Goal: Complete application form

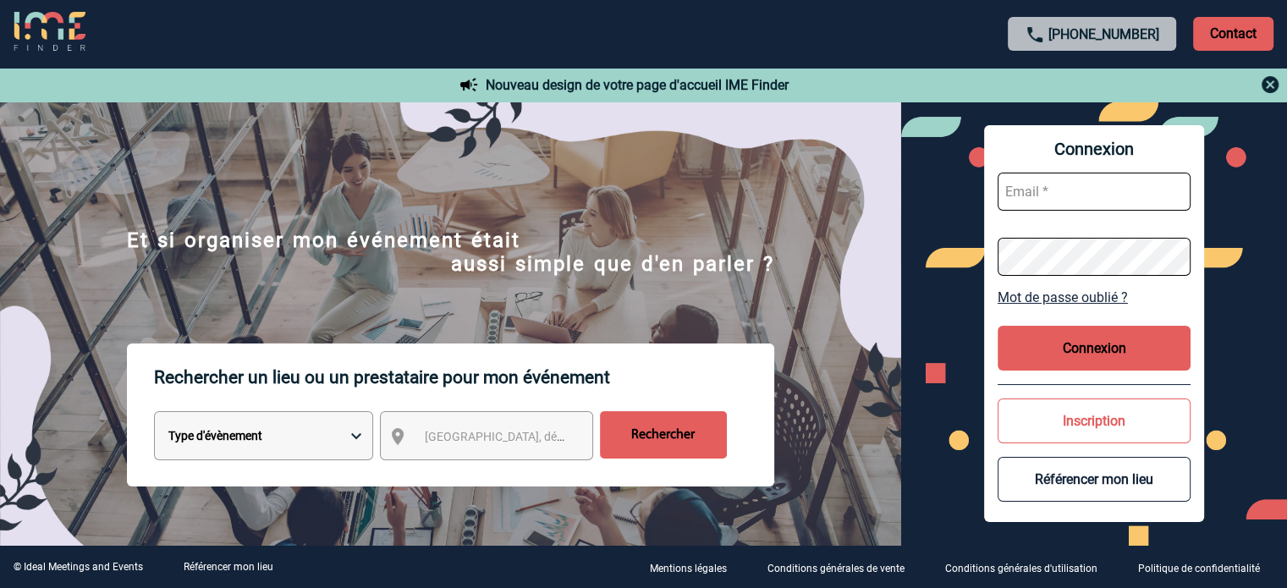
type input "cleborgne@ime-groupe.com"
click at [1142, 344] on button "Connexion" at bounding box center [1094, 348] width 193 height 45
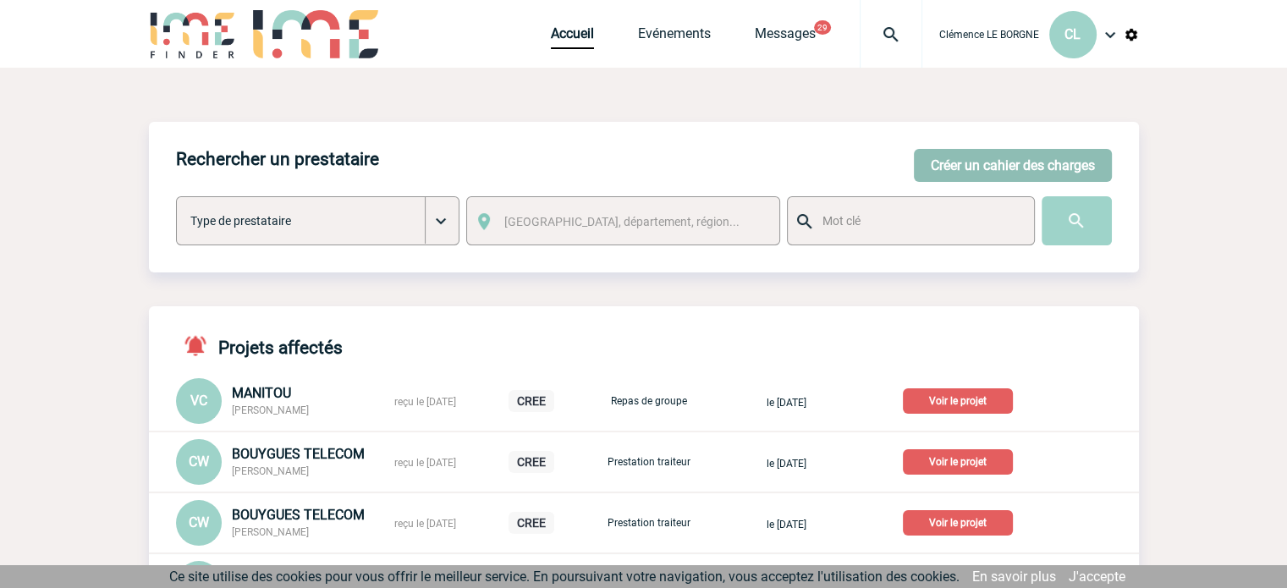
click at [939, 172] on button "Créer un cahier des charges" at bounding box center [1013, 165] width 198 height 33
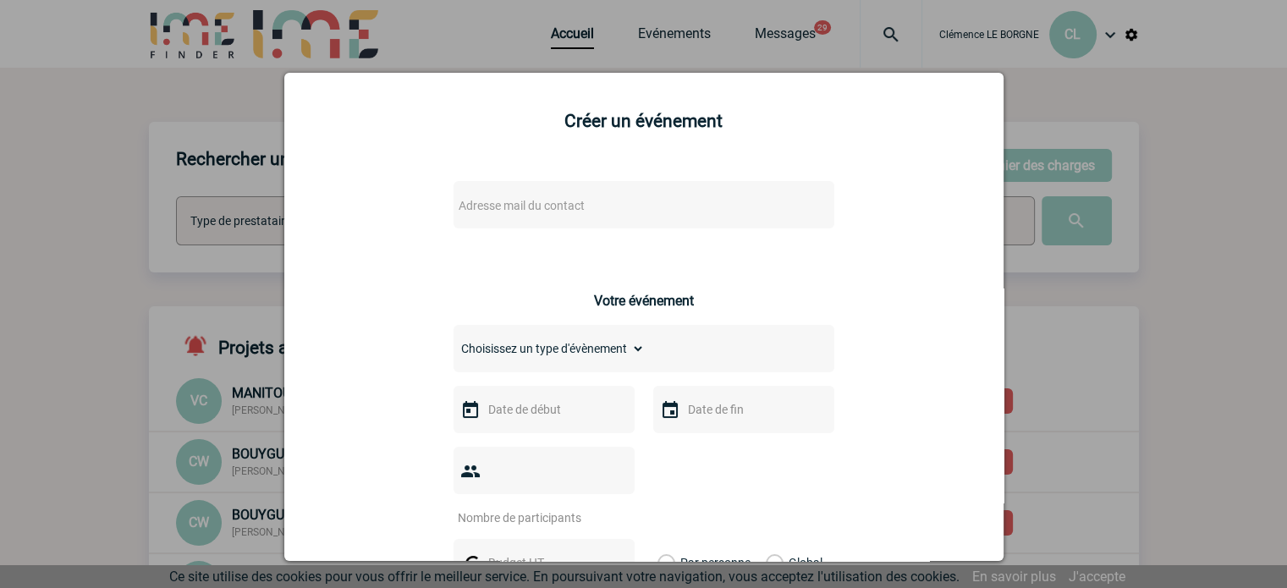
click at [581, 212] on span "Adresse mail du contact" at bounding box center [600, 206] width 296 height 24
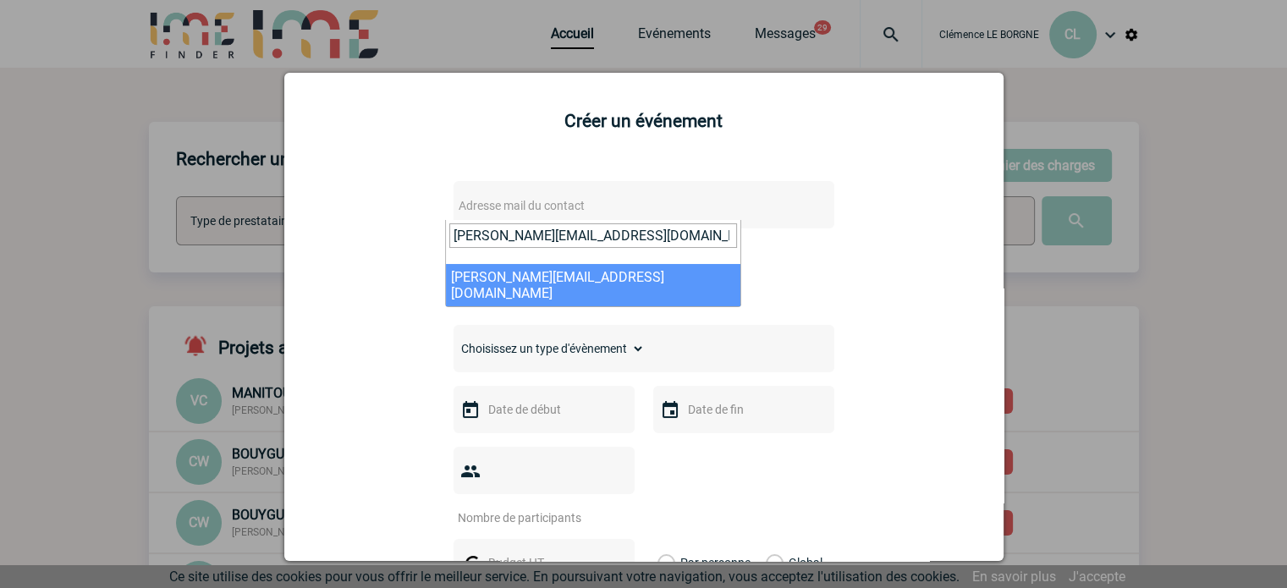
type input "stephanie.jamin@frog.co"
select select "122103"
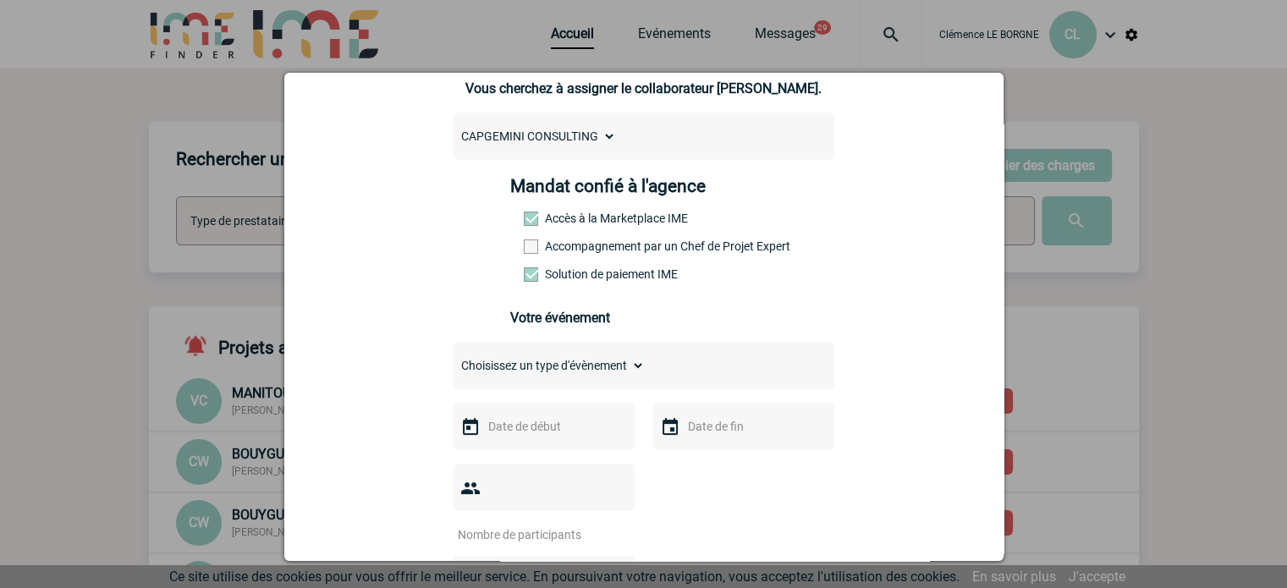
scroll to position [254, 0]
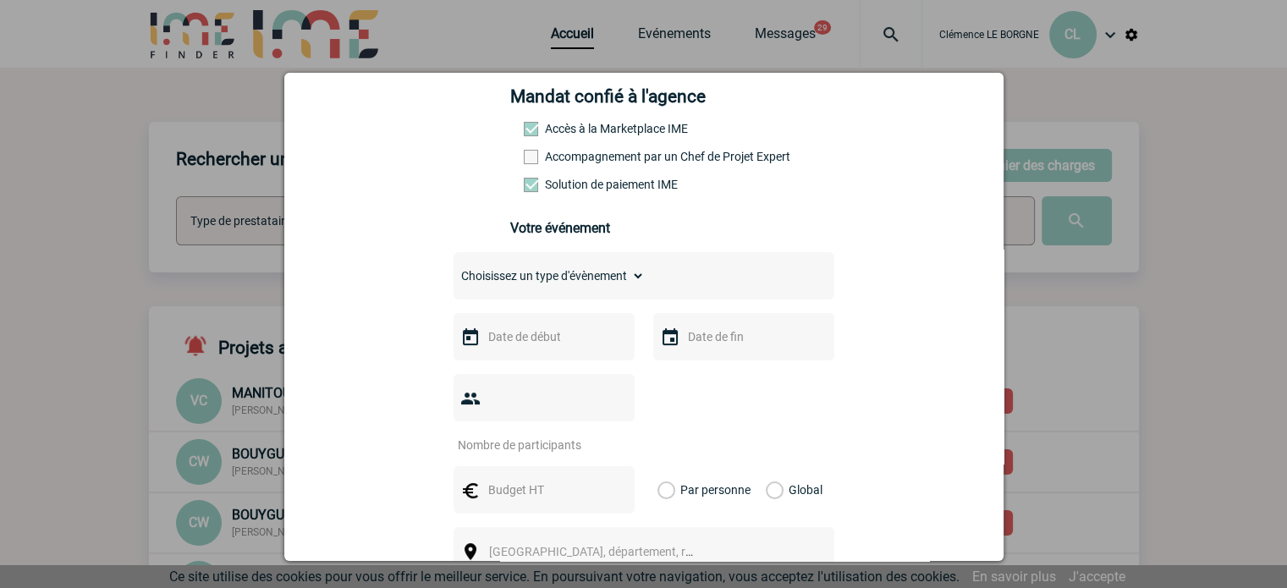
click at [589, 277] on select "Choisissez un type d'évènement Séminaire avec nuitée Séminaire sans nuitée Repa…" at bounding box center [549, 276] width 191 height 24
click at [535, 341] on input "text" at bounding box center [542, 337] width 117 height 22
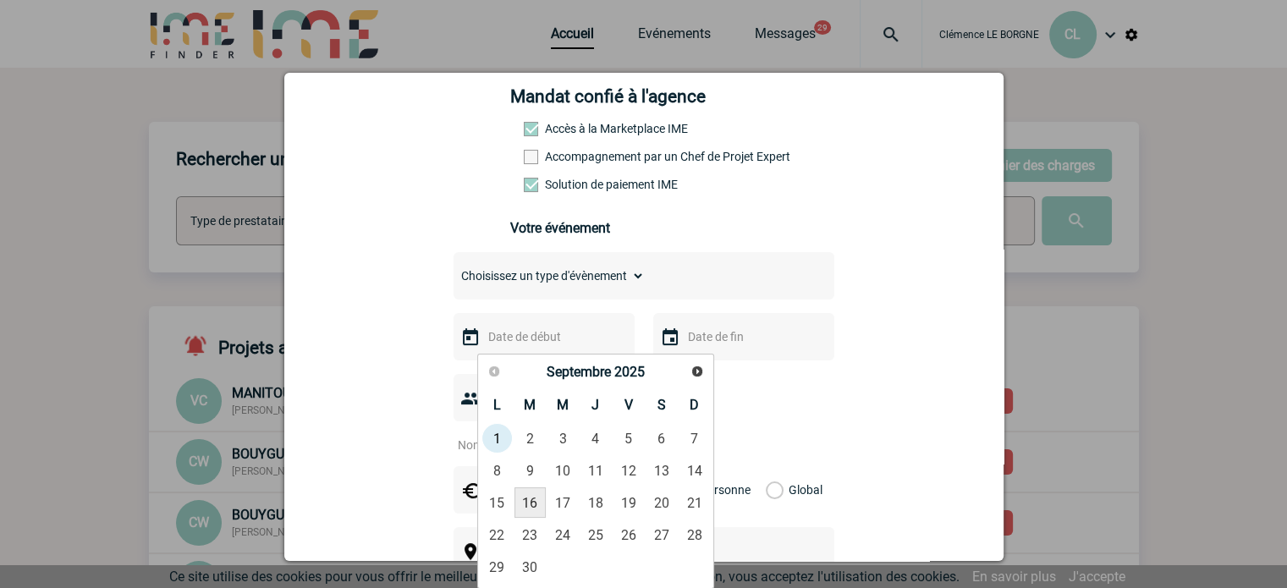
click at [528, 504] on link "16" at bounding box center [530, 502] width 31 height 30
type input "16-09-2025"
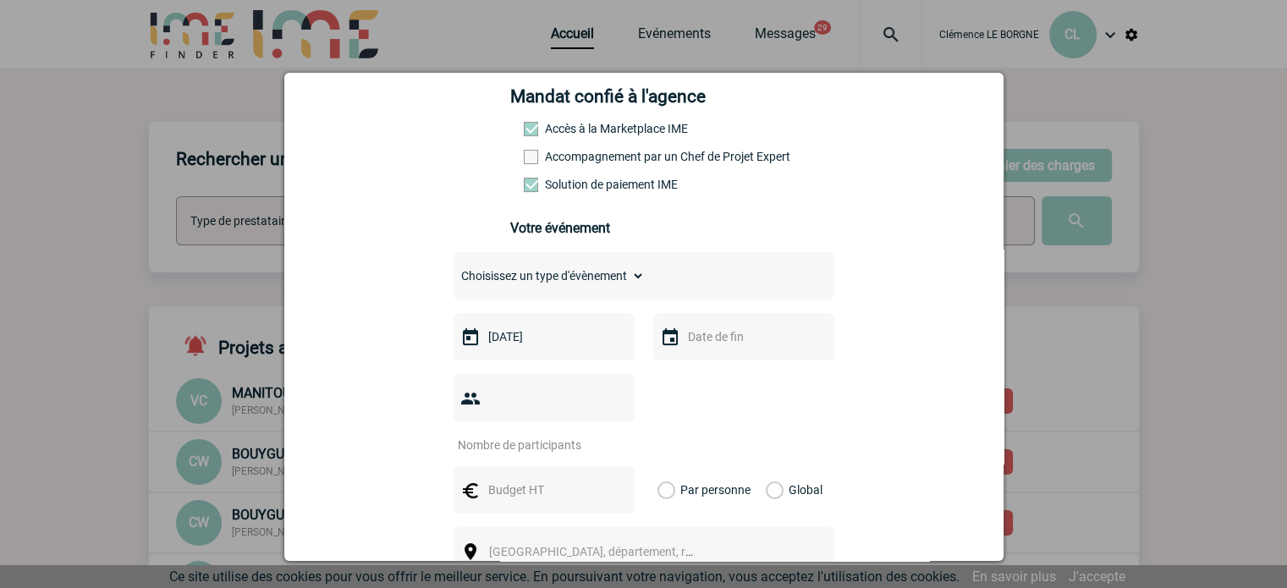
click at [697, 348] on input "text" at bounding box center [742, 337] width 117 height 22
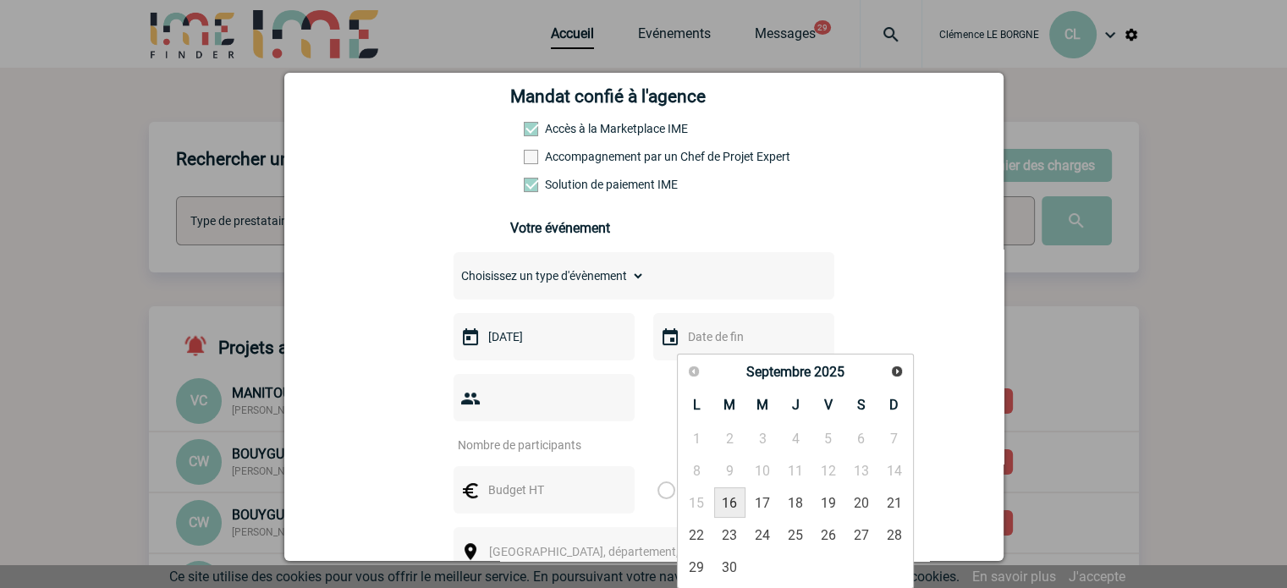
click at [740, 500] on link "16" at bounding box center [729, 502] width 31 height 30
type input "16-09-2025"
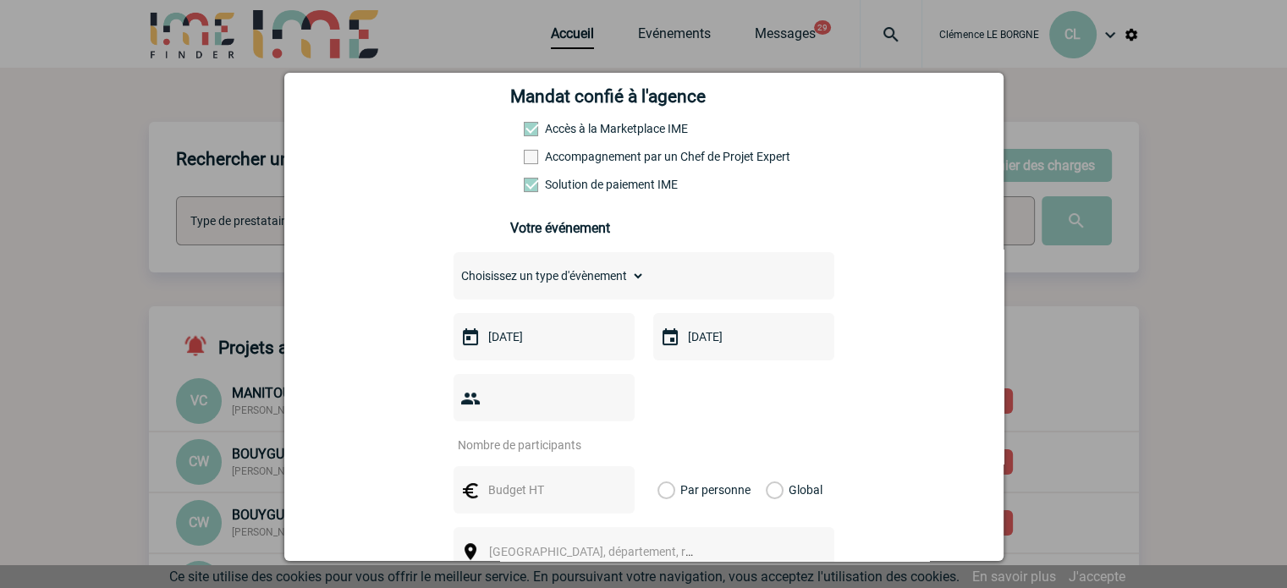
click at [552, 434] on input "number" at bounding box center [533, 445] width 159 height 22
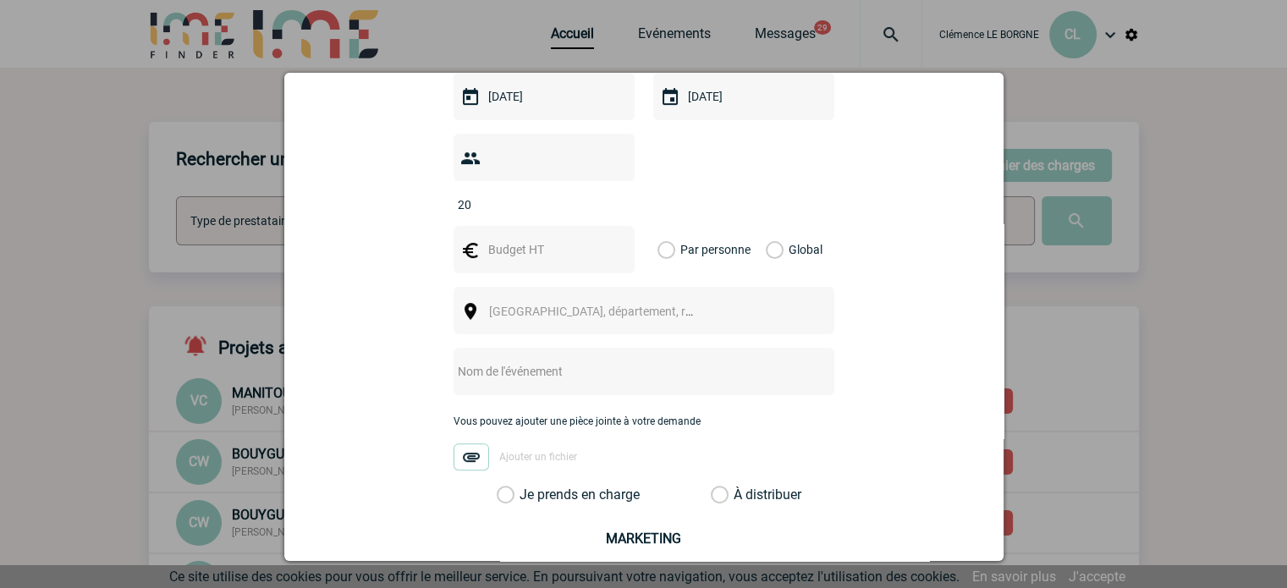
scroll to position [508, 0]
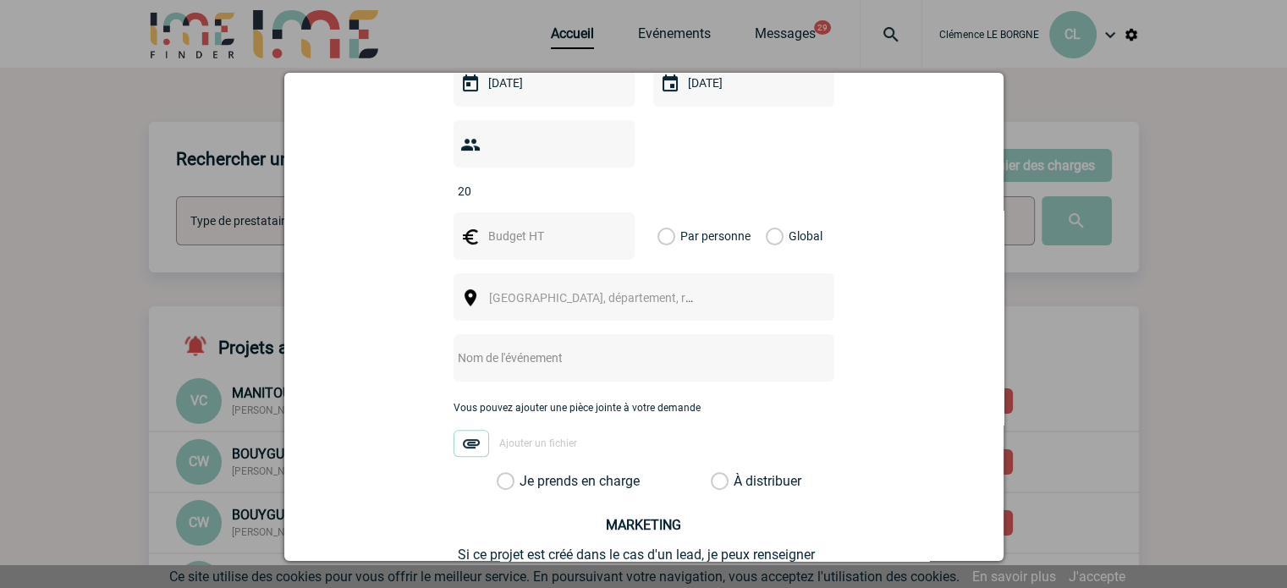
type input "20"
drag, startPoint x: 501, startPoint y: 179, endPoint x: 511, endPoint y: 200, distance: 23.5
click at [508, 185] on div "Choisissez un type d'évènement Séminaire avec nuitée Séminaire sans nuitée Repa…" at bounding box center [644, 244] width 381 height 492
click at [512, 225] on input "text" at bounding box center [542, 236] width 117 height 22
type input "320"
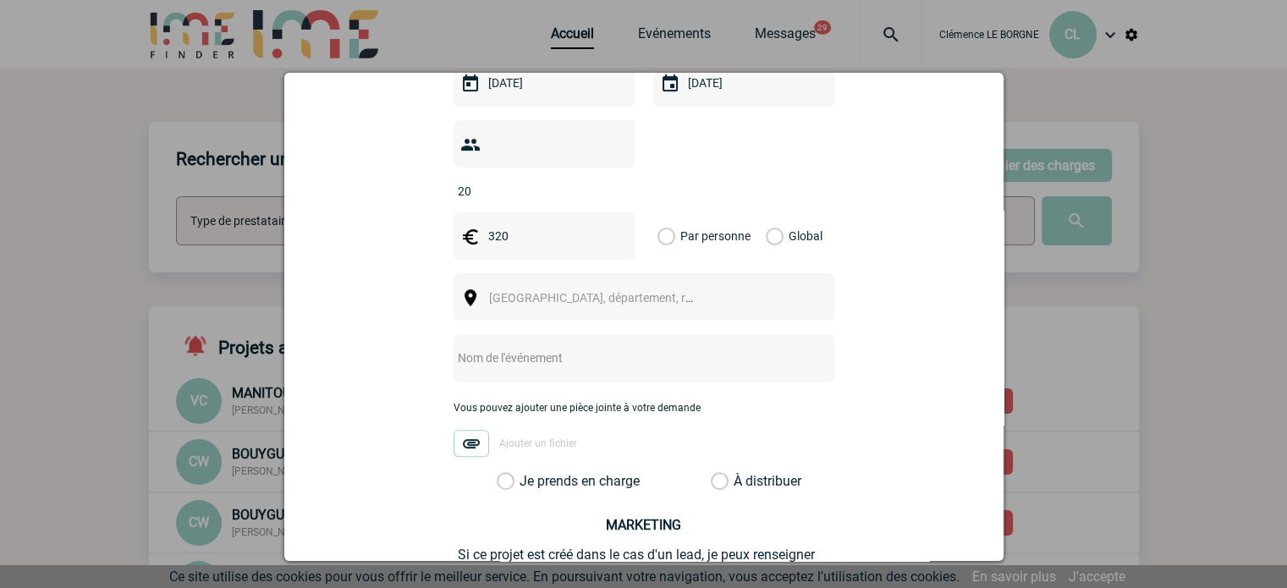
drag, startPoint x: 769, startPoint y: 208, endPoint x: 680, endPoint y: 234, distance: 92.7
click at [768, 212] on label "Global" at bounding box center [771, 235] width 11 height 47
click at [0, 0] on input "Global" at bounding box center [0, 0] width 0 height 0
click at [565, 291] on span "Ville, département, région..." at bounding box center [606, 298] width 235 height 14
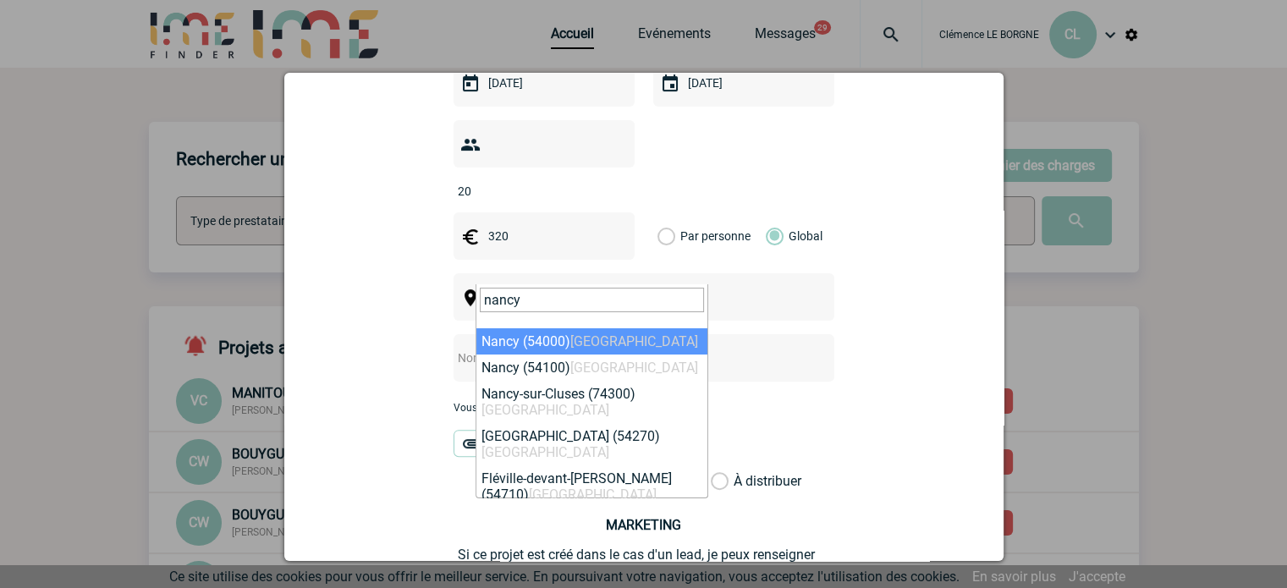
type input "nancy"
select select "21853"
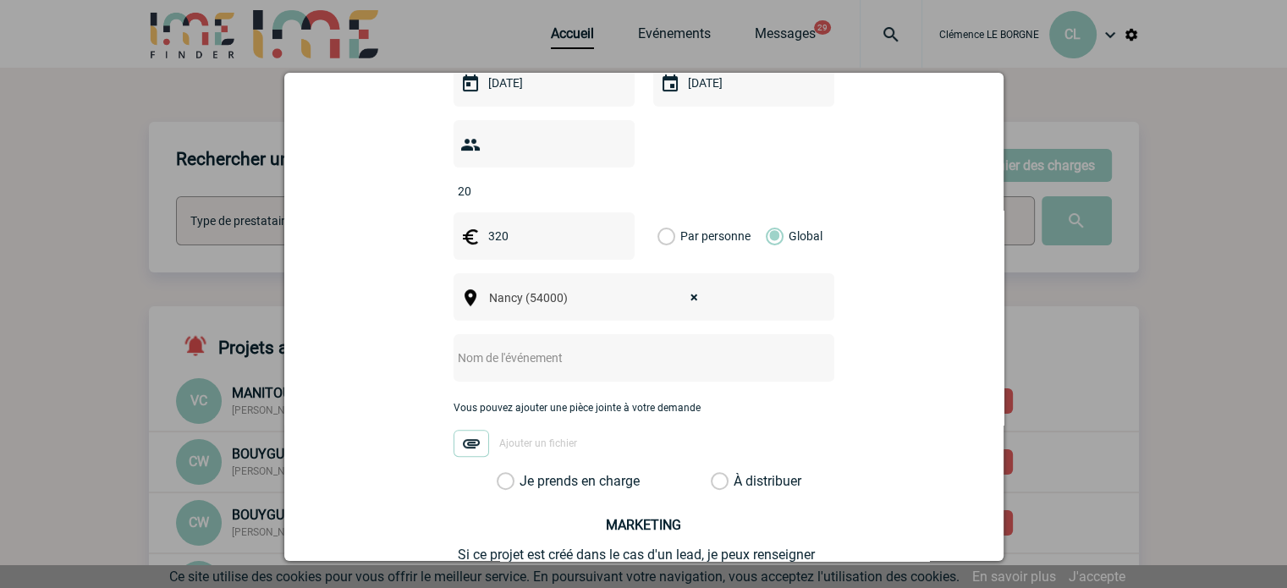
click at [557, 347] on input "text" at bounding box center [622, 358] width 336 height 22
type input "CENTRALISATION - Beeplex"
click at [526, 473] on label "Je prends en charge" at bounding box center [511, 481] width 29 height 17
click at [0, 0] on input "Je prends en charge" at bounding box center [0, 0] width 0 height 0
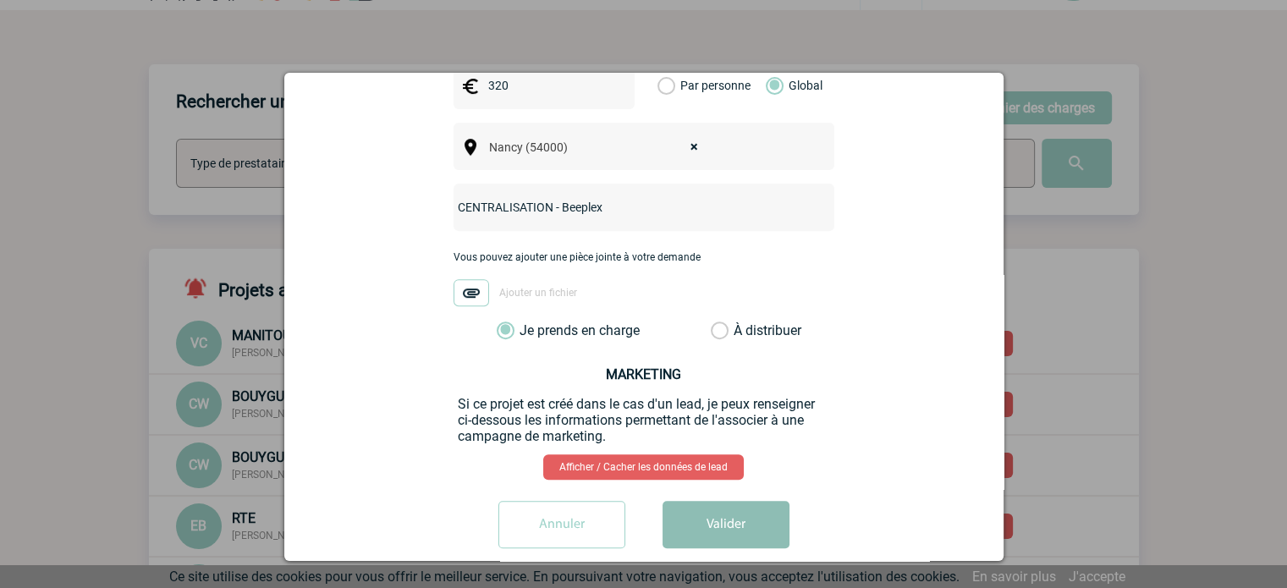
scroll to position [85, 0]
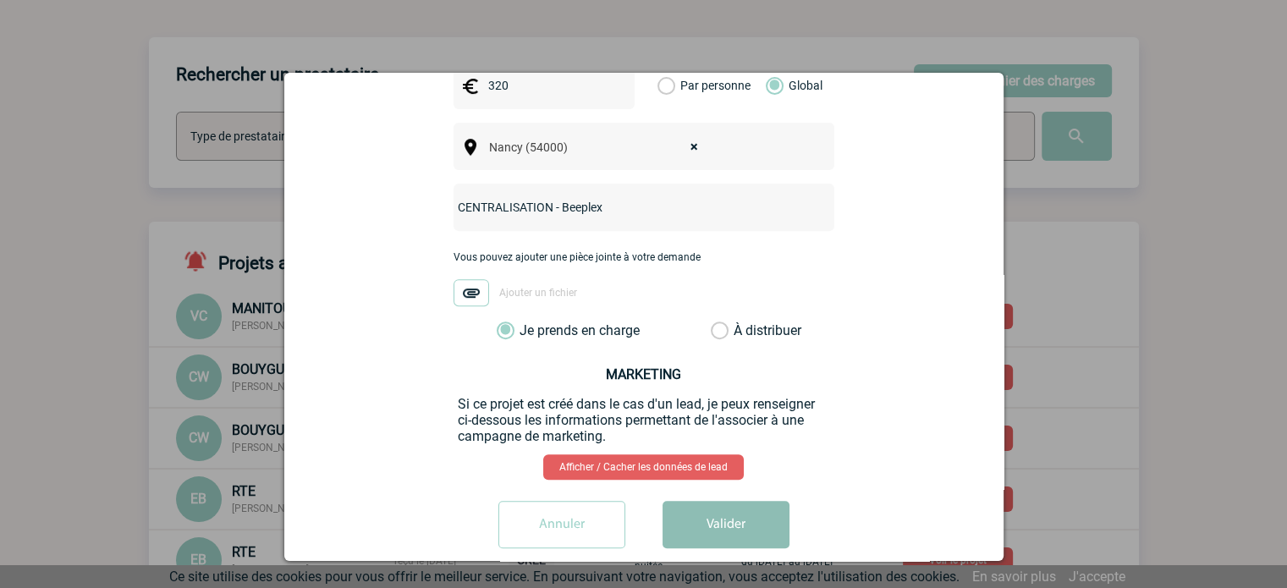
click at [735, 501] on button "Valider" at bounding box center [726, 524] width 127 height 47
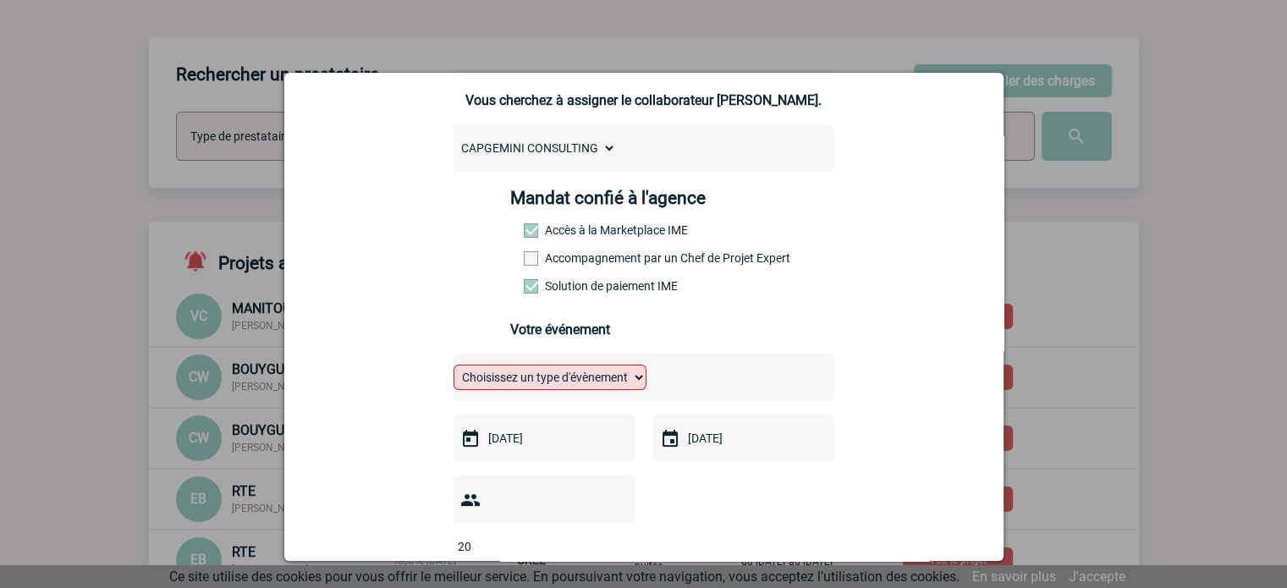
scroll to position [151, 0]
click at [610, 390] on select "Choisissez un type d'évènement Séminaire avec nuitée Séminaire sans nuitée Repa…" at bounding box center [550, 378] width 193 height 25
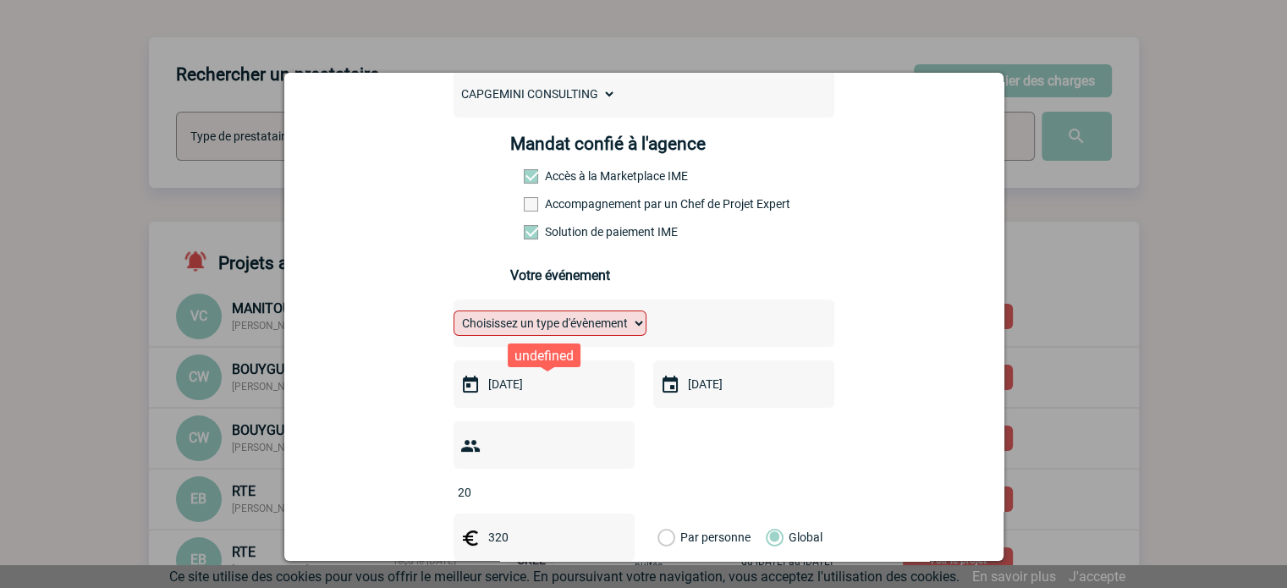
scroll to position [235, 0]
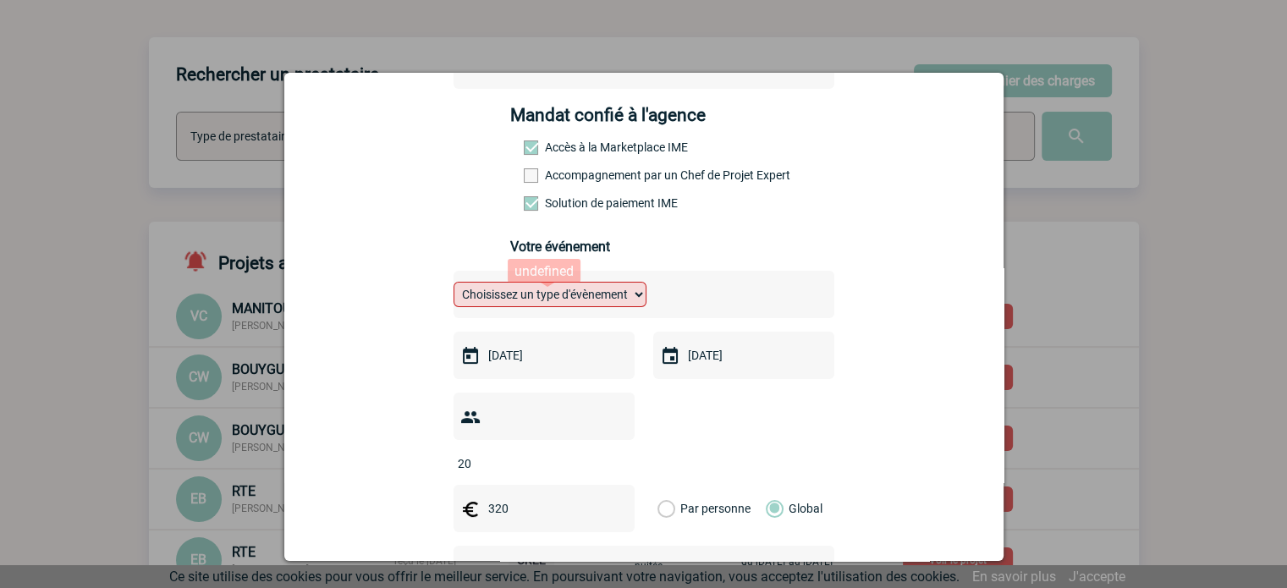
click at [566, 298] on select "Choisissez un type d'évènement Séminaire avec nuitée Séminaire sans nuitée Repa…" at bounding box center [550, 294] width 193 height 25
select select "2"
click at [454, 287] on select "Choisissez un type d'évènement Séminaire avec nuitée Séminaire sans nuitée Repa…" at bounding box center [550, 294] width 193 height 25
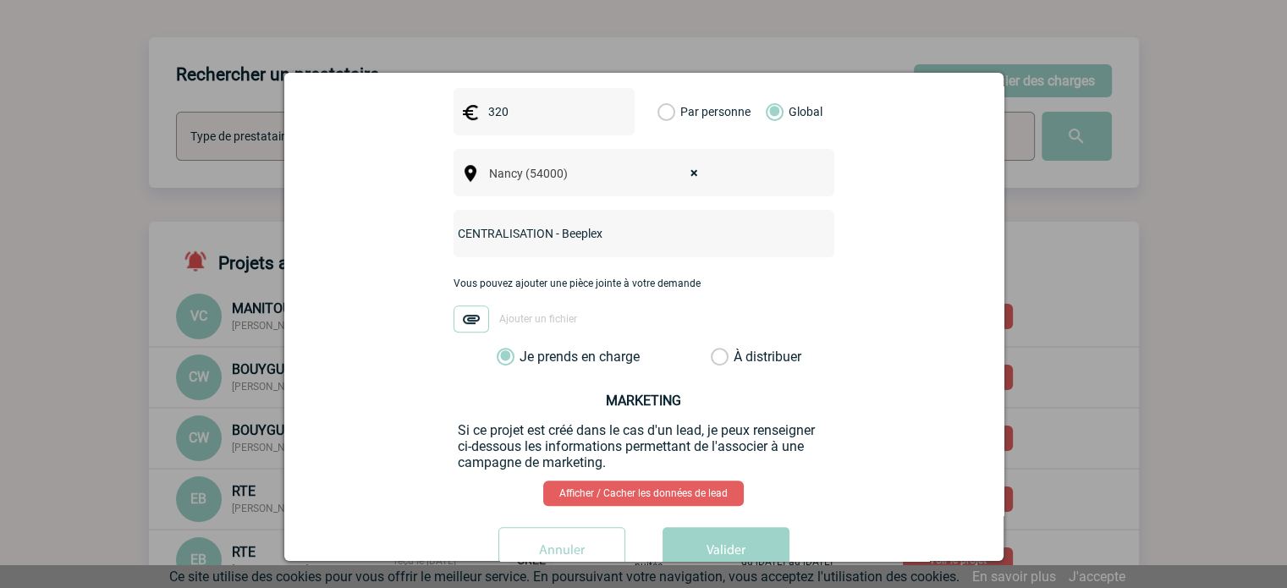
scroll to position [658, 0]
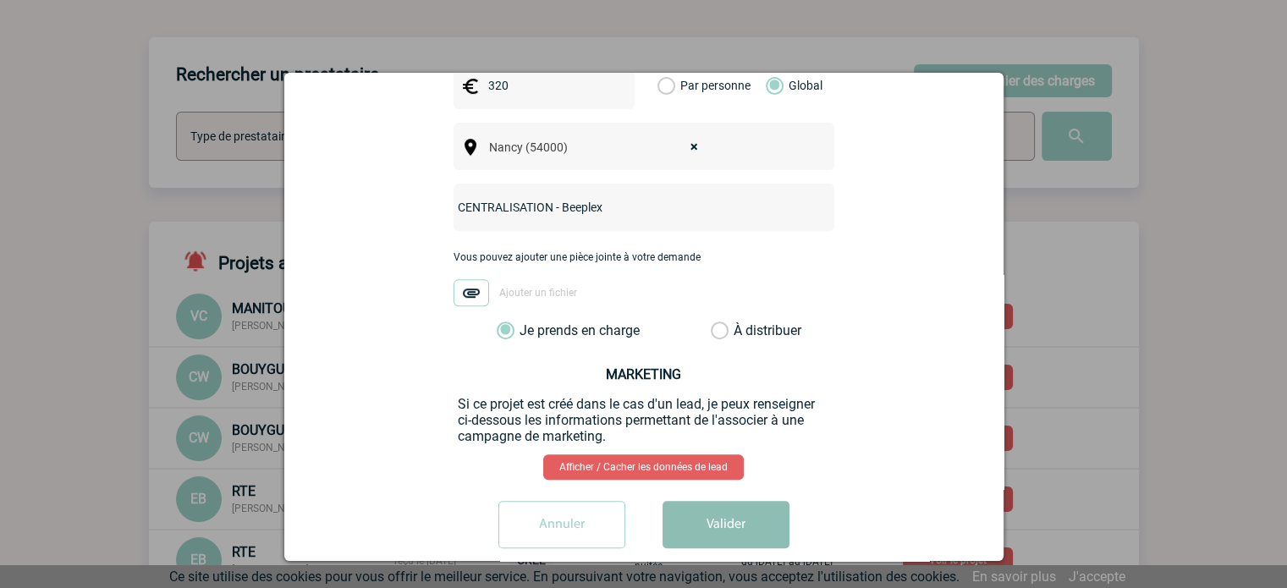
click at [743, 510] on button "Valider" at bounding box center [726, 524] width 127 height 47
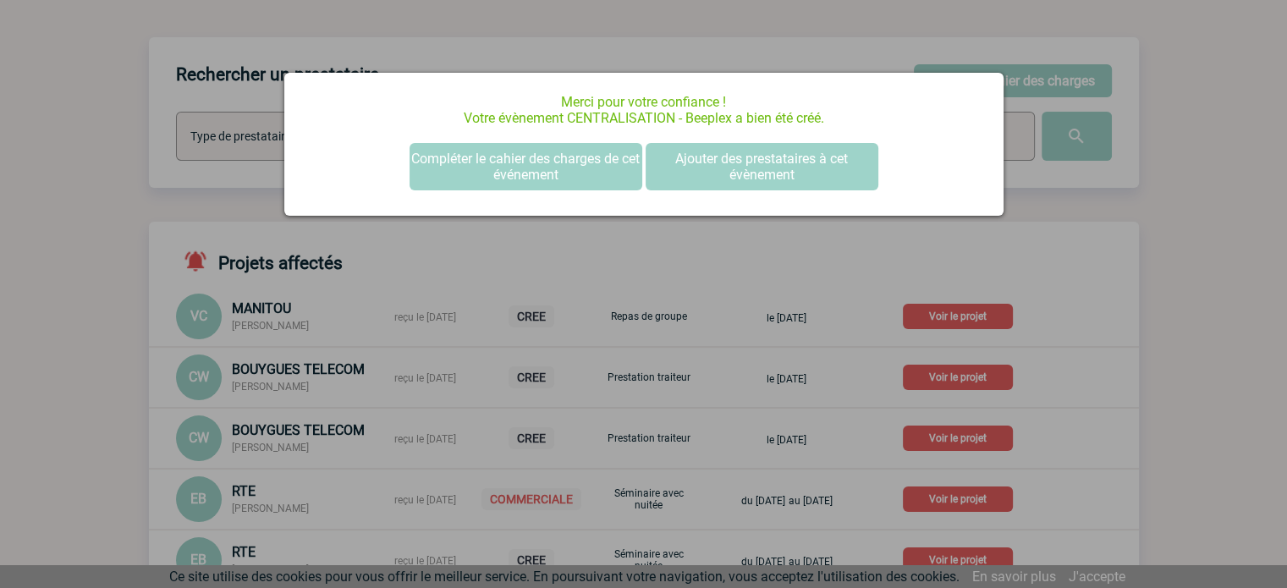
scroll to position [0, 0]
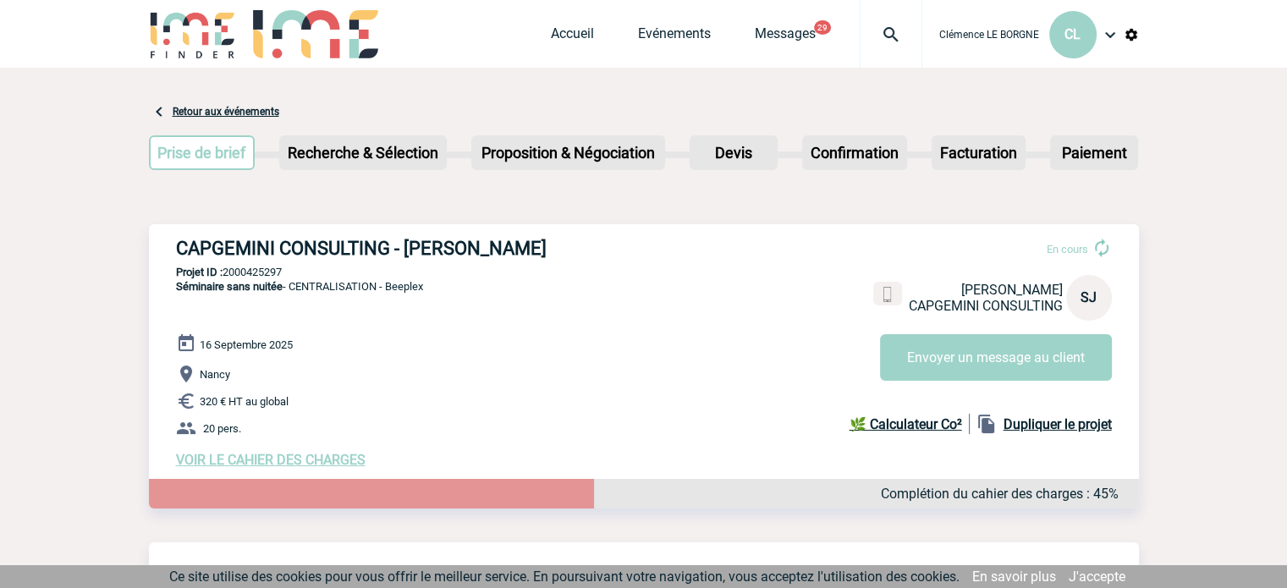
drag, startPoint x: 173, startPoint y: 243, endPoint x: 549, endPoint y: 233, distance: 375.9
click at [549, 233] on div "CAPGEMINI CONSULTING - Stéphanie JAMIN En cours Stéphanie JAMIN CAPGEMINI CONSU…" at bounding box center [644, 352] width 990 height 257
copy h3 "CAPGEMINI CONSULTING - Stéphanie JAMIN"
drag, startPoint x: 314, startPoint y: 273, endPoint x: 227, endPoint y: 277, distance: 87.2
click at [227, 277] on p "Projet ID : 2000425297" at bounding box center [644, 272] width 990 height 13
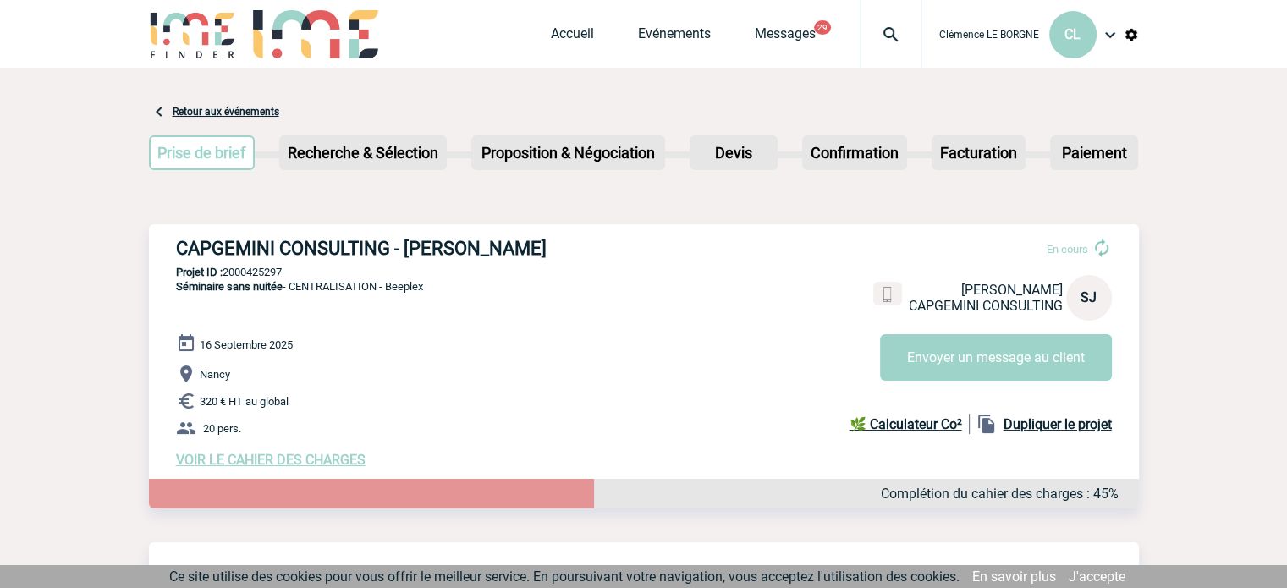
copy p "2000425297"
